Goal: Information Seeking & Learning: Find specific page/section

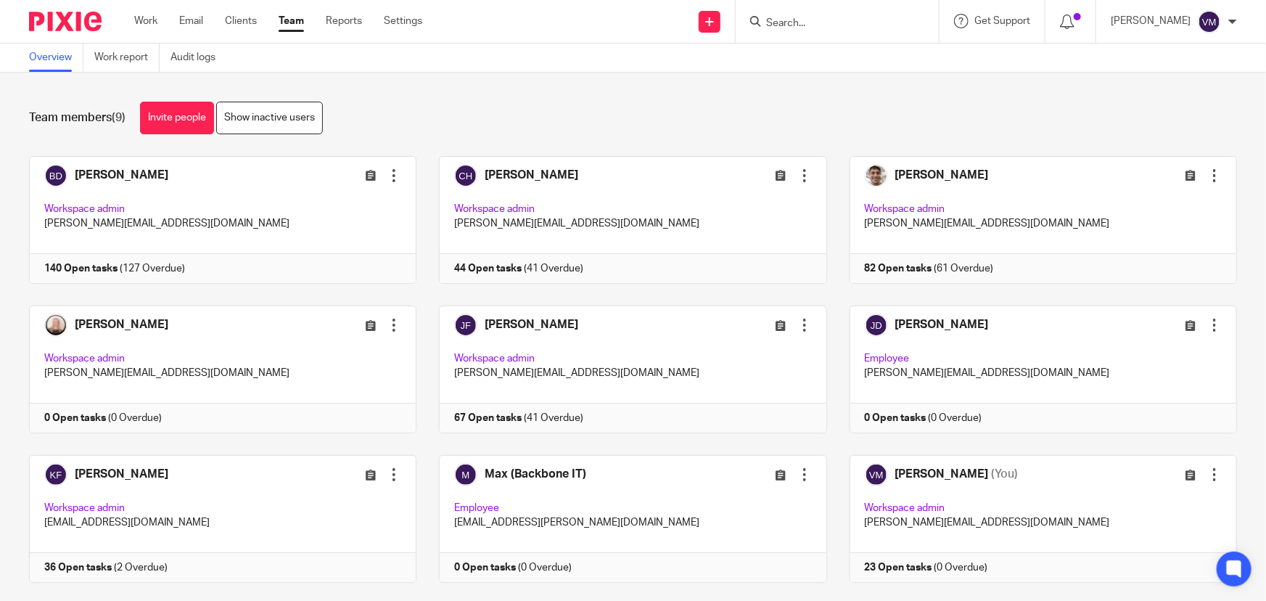
click at [821, 25] on input "Search" at bounding box center [830, 23] width 131 height 13
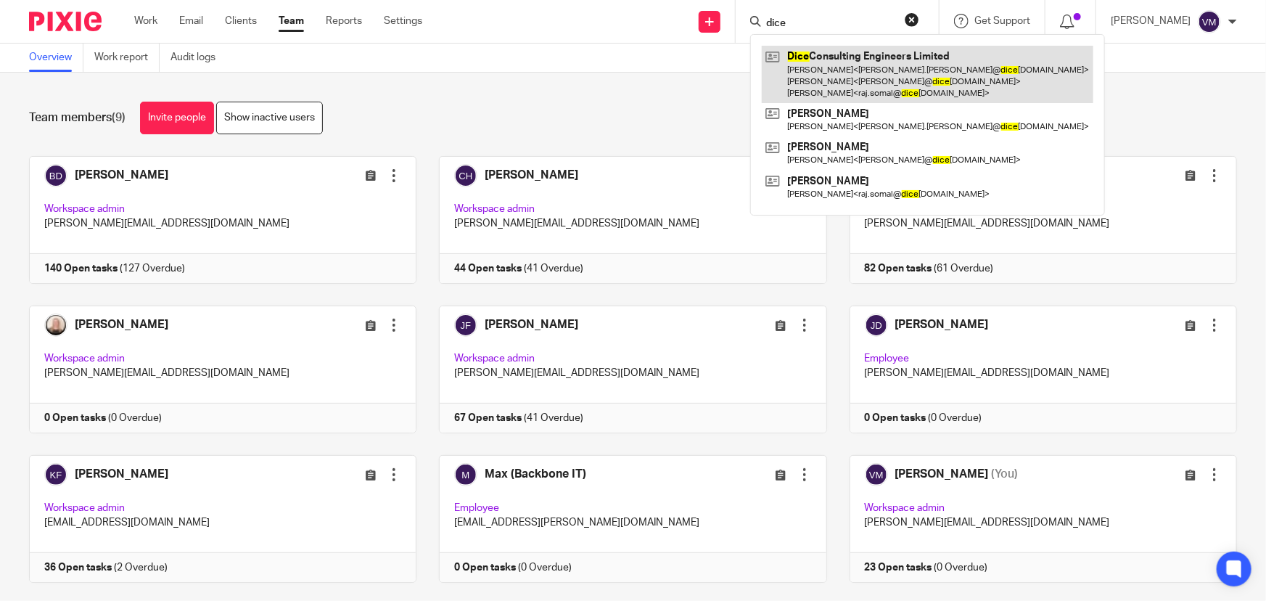
type input "dice"
click at [824, 62] on link at bounding box center [928, 74] width 332 height 57
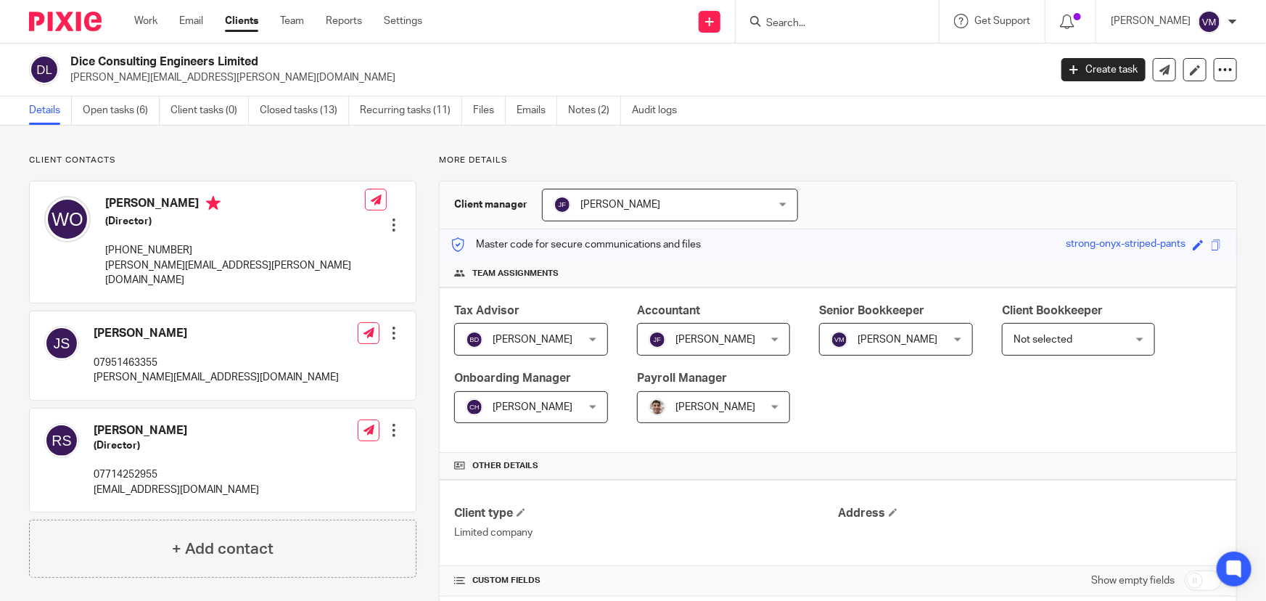
click at [822, 20] on input "Search" at bounding box center [830, 23] width 131 height 13
click at [530, 104] on link "Emails" at bounding box center [537, 110] width 41 height 28
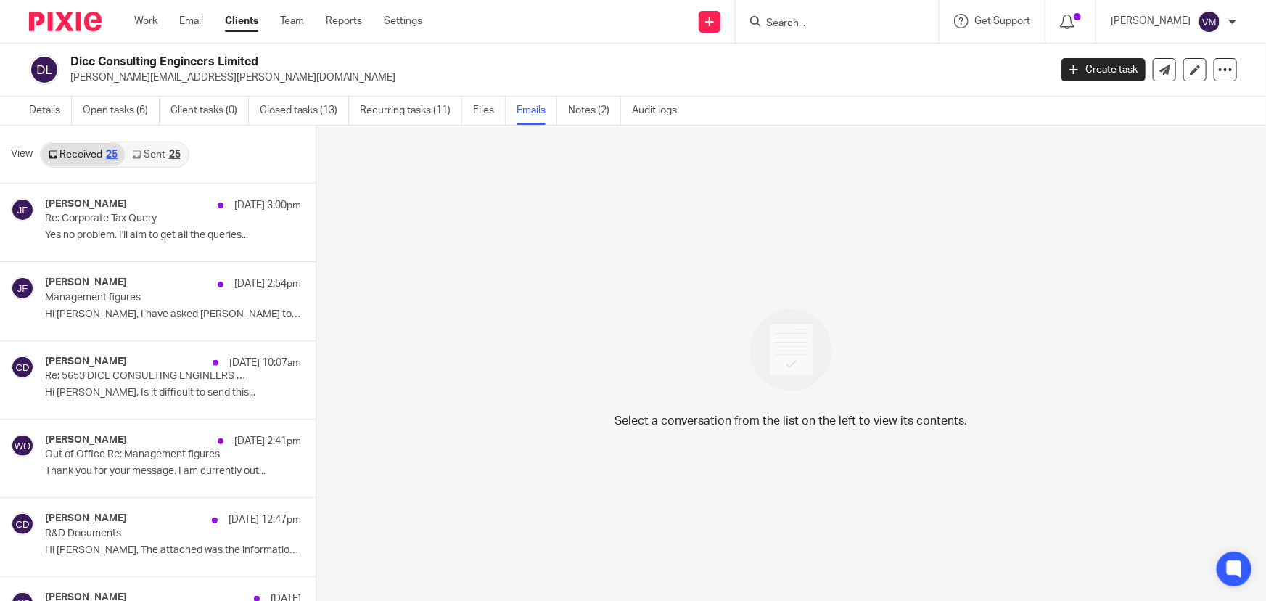
click at [150, 155] on link "Sent 25" at bounding box center [156, 154] width 62 height 23
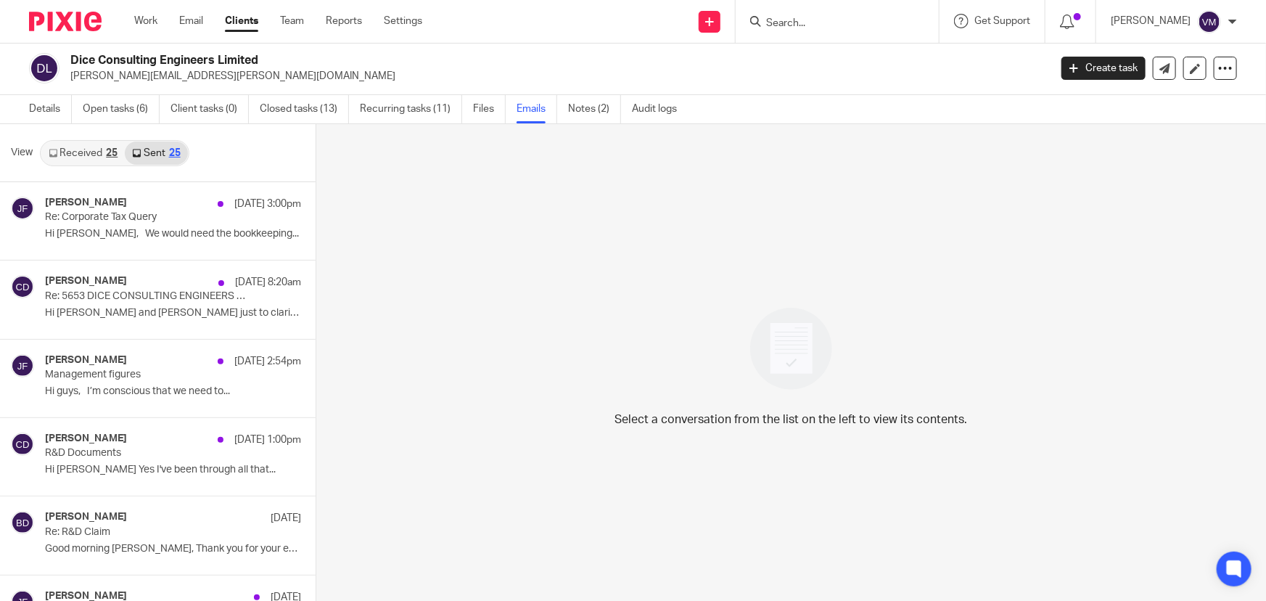
click at [87, 152] on link "Received 25" at bounding box center [82, 152] width 83 height 23
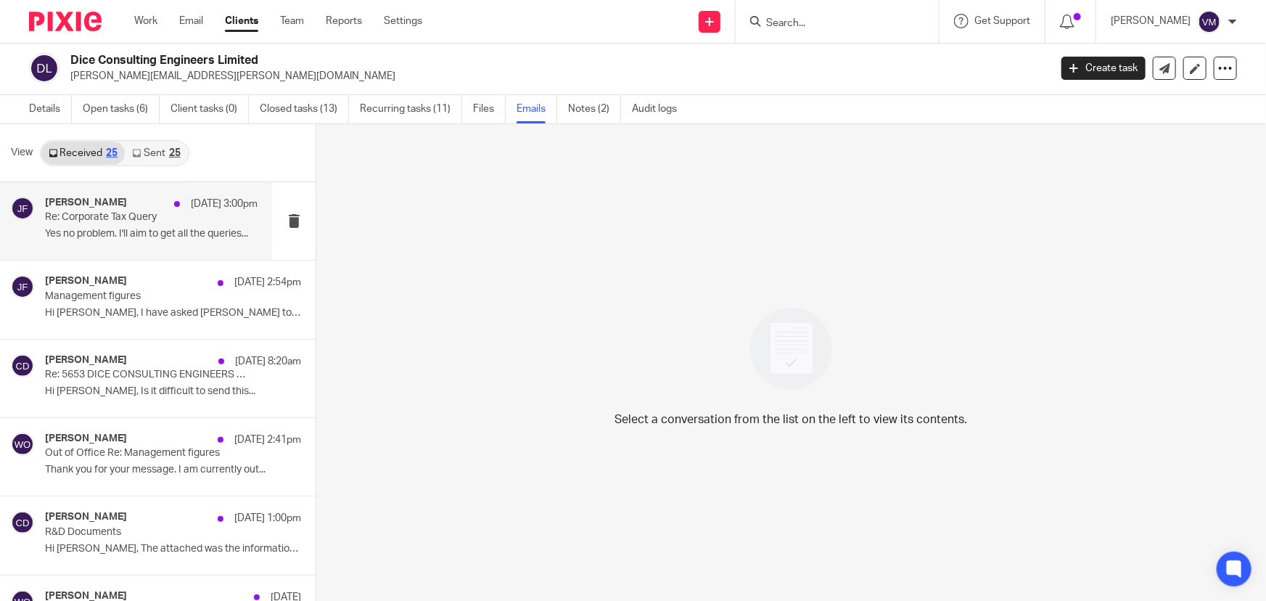
click at [88, 215] on p "Re: Corporate Tax Query" at bounding box center [130, 217] width 170 height 12
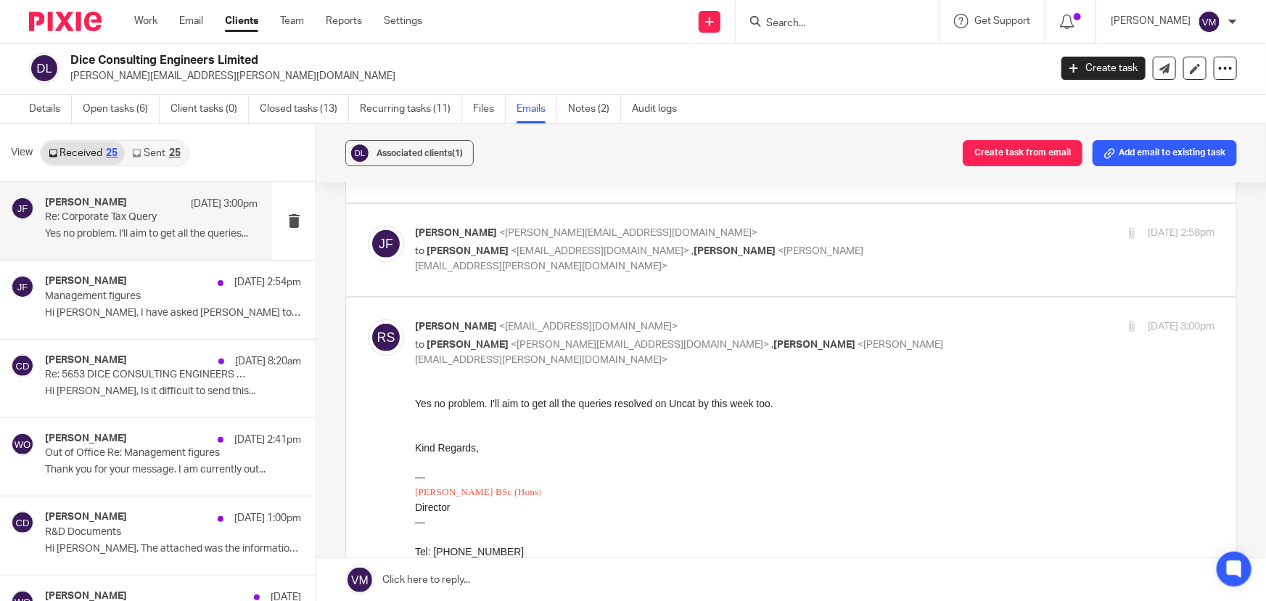
scroll to position [263, 0]
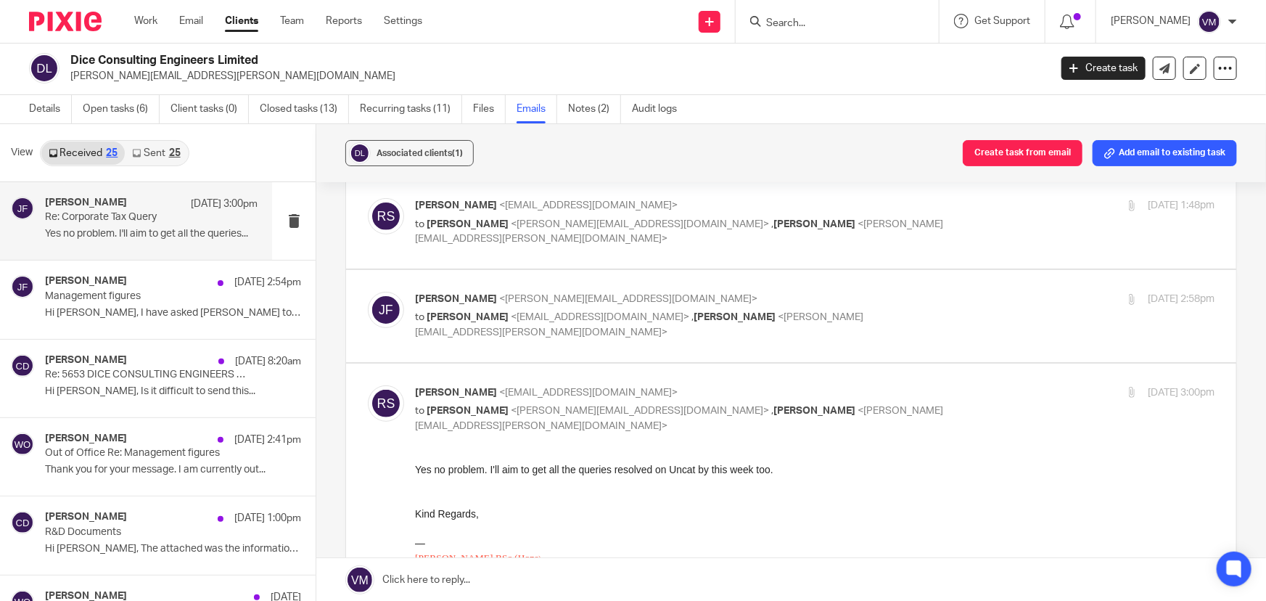
click at [929, 292] on p "Jill Fox <jill@archimediaaccounts.co.uk>" at bounding box center [681, 299] width 533 height 15
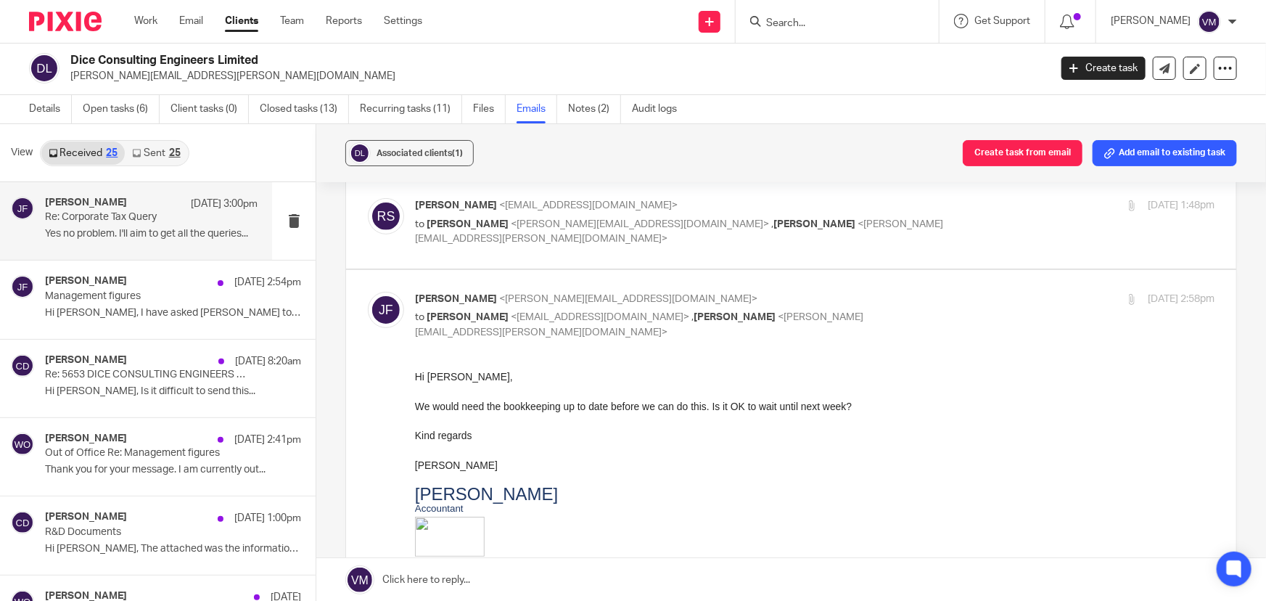
scroll to position [0, 0]
click at [929, 292] on p "Jill Fox <jill@archimediaaccounts.co.uk>" at bounding box center [681, 299] width 533 height 15
checkbox input "false"
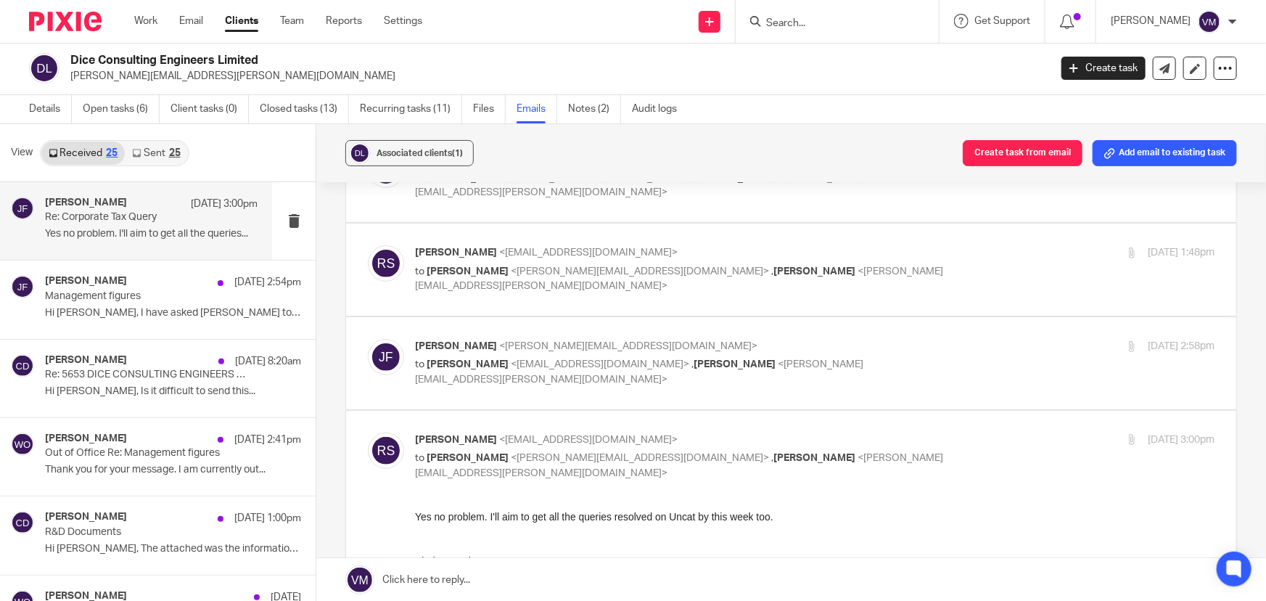
scroll to position [197, 0]
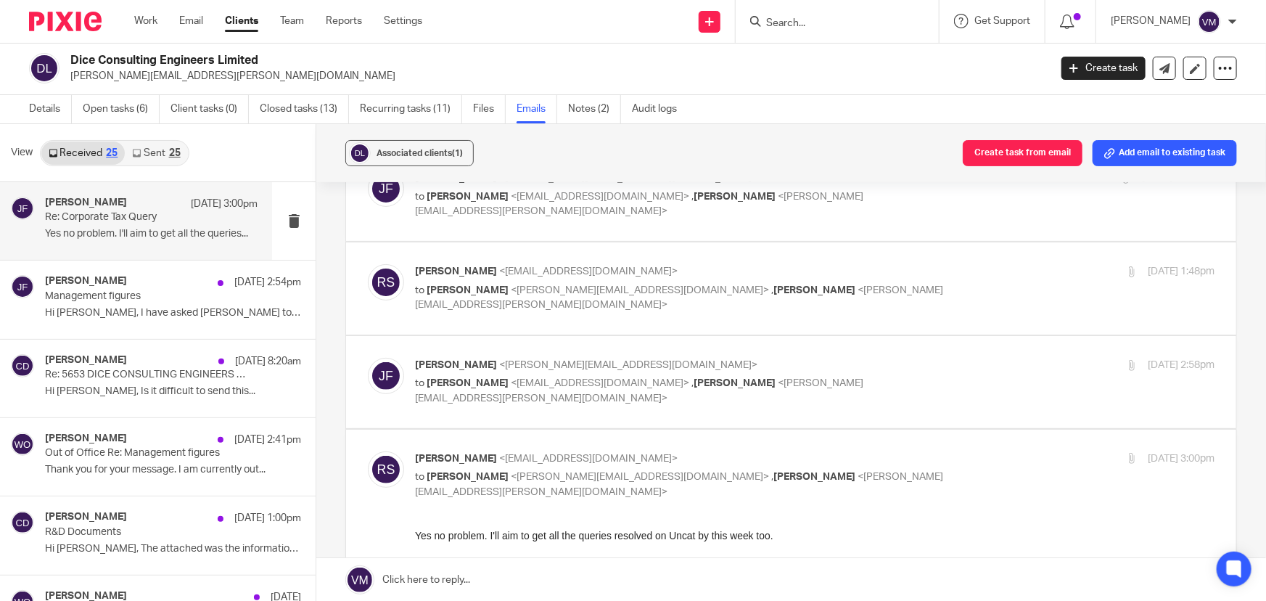
click at [932, 283] on p "to Jill Fox <jill@archimediaaccounts.co.uk> , Wayne Oakes <wayne.oakes@dicecons…" at bounding box center [681, 298] width 533 height 30
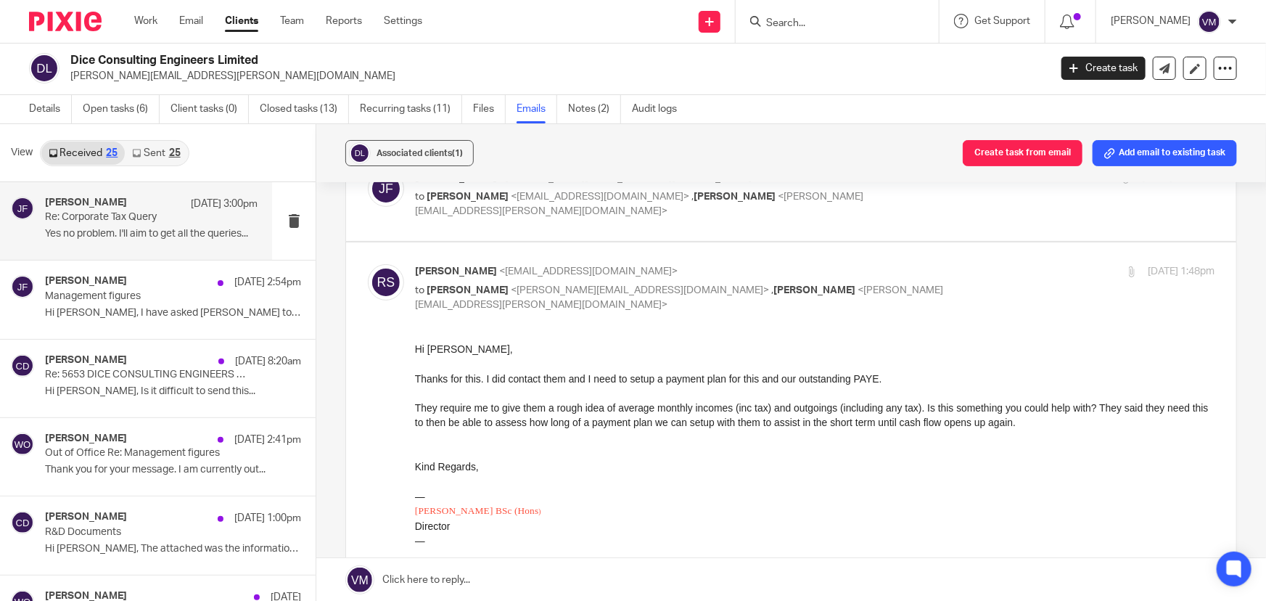
scroll to position [0, 0]
click at [928, 264] on p "Raj Somal <raj.somal@diceconsult.co.uk>" at bounding box center [681, 271] width 533 height 15
checkbox input "false"
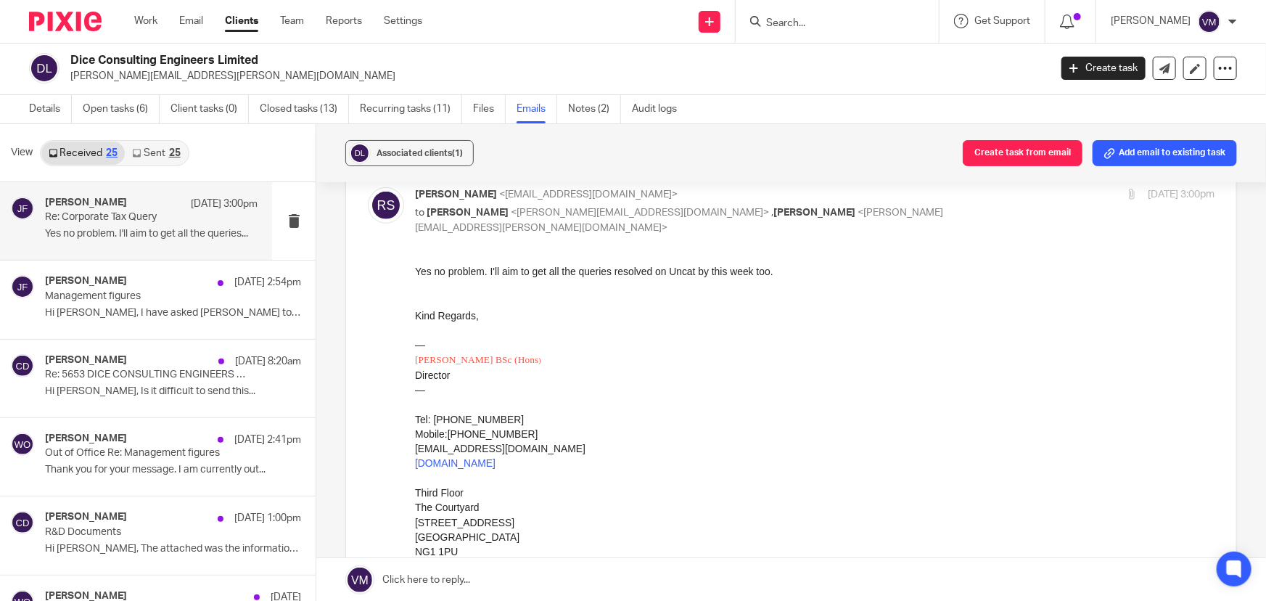
scroll to position [395, 0]
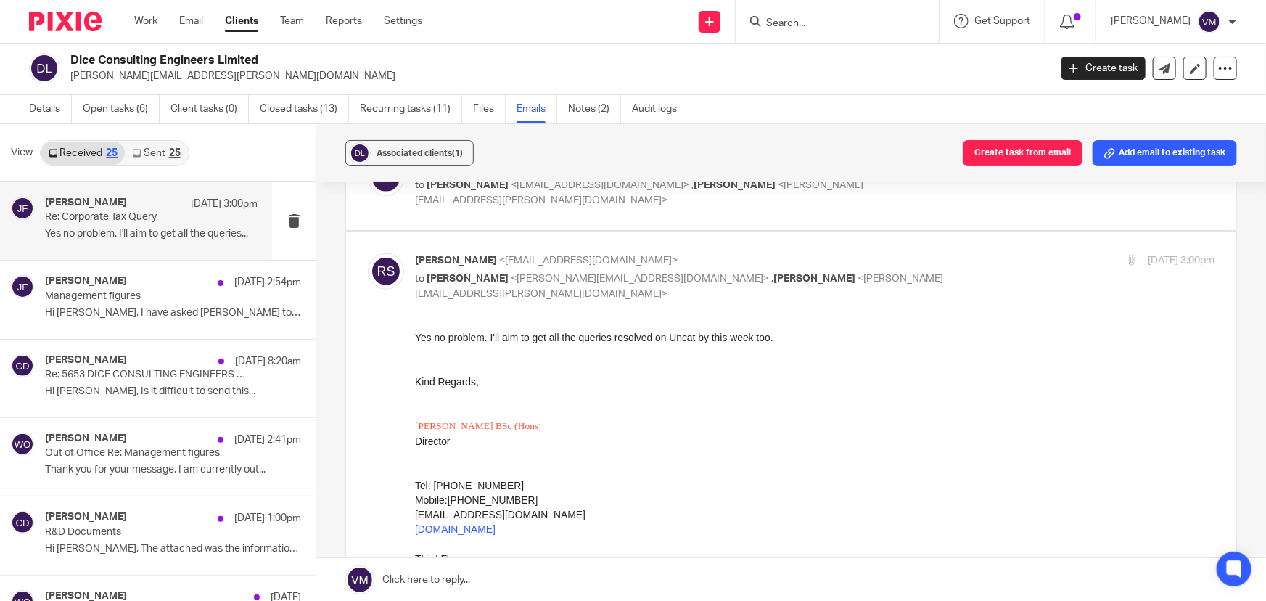
click at [928, 253] on p "Raj Somal <raj.somal@diceconsult.co.uk>" at bounding box center [681, 260] width 533 height 15
checkbox input "false"
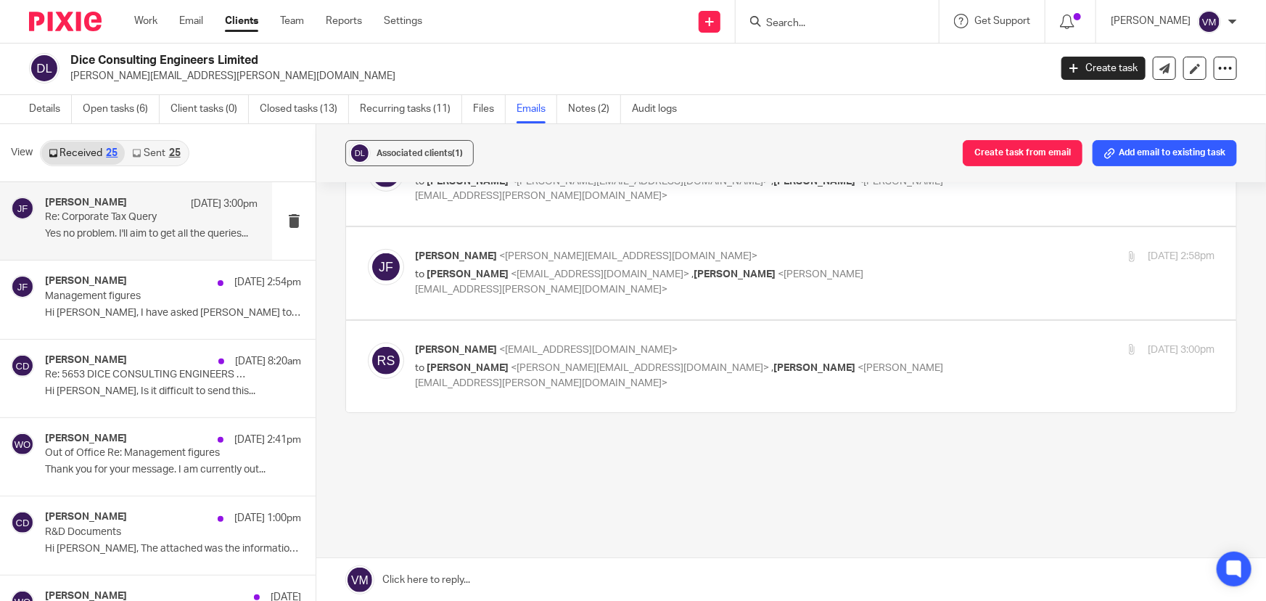
scroll to position [290, 0]
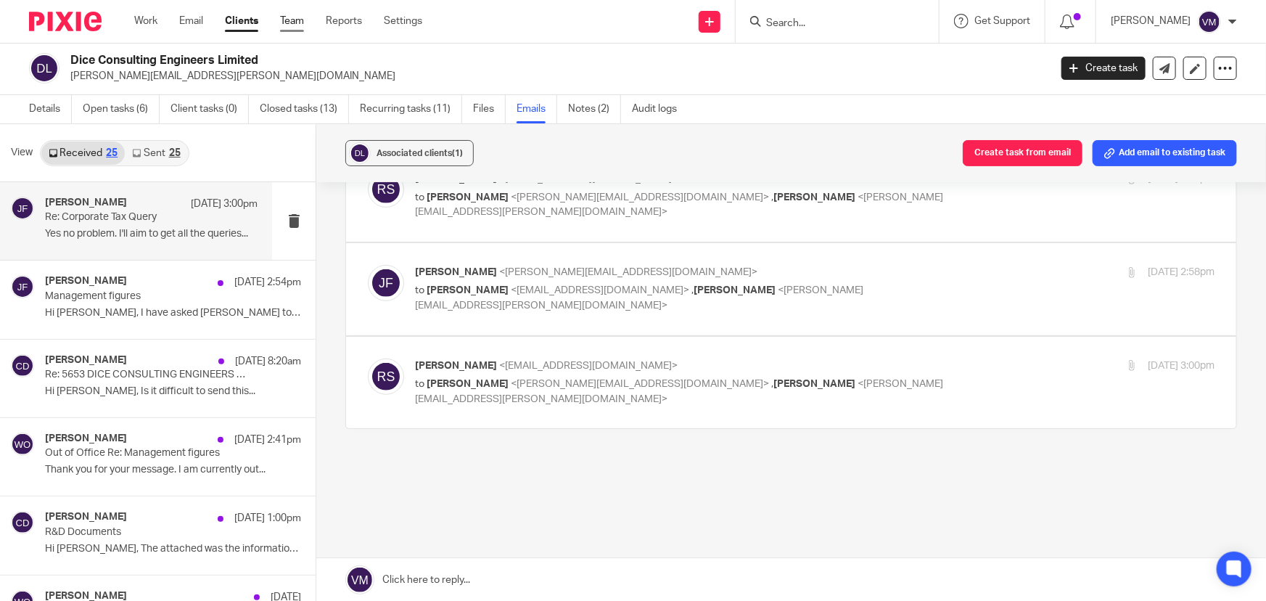
click at [294, 22] on link "Team" at bounding box center [292, 21] width 24 height 15
